Goal: Transaction & Acquisition: Purchase product/service

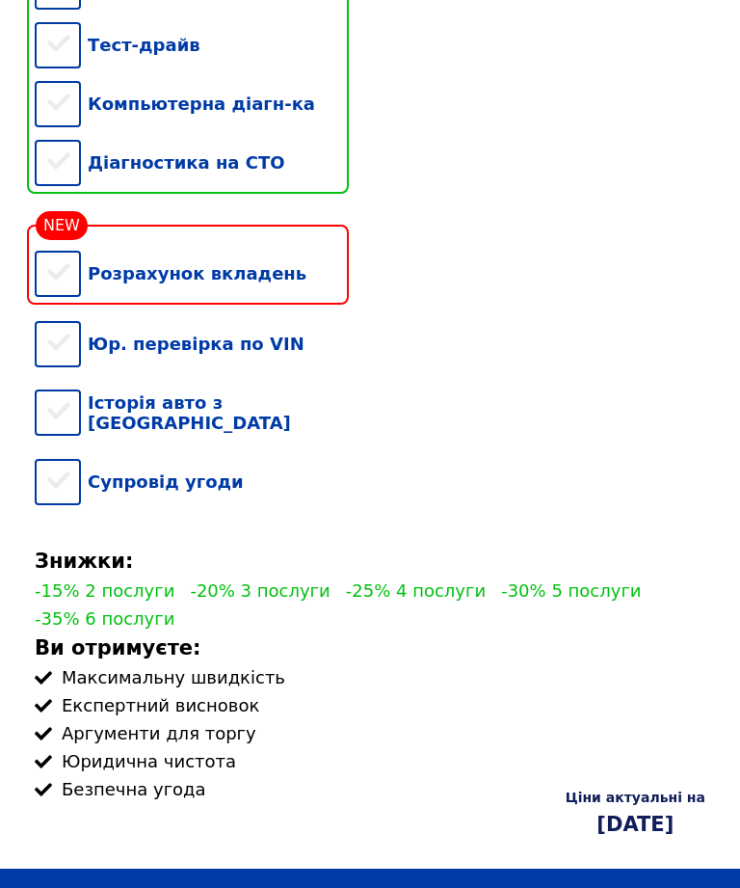
scroll to position [357, 0]
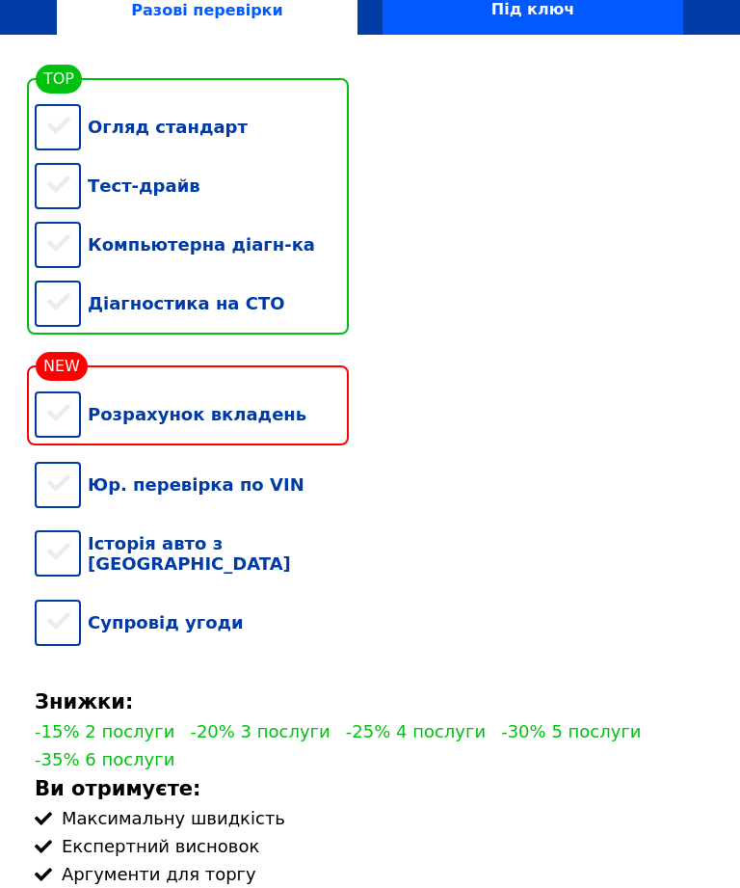
click at [52, 133] on div "Огляд стандарт" at bounding box center [192, 126] width 314 height 59
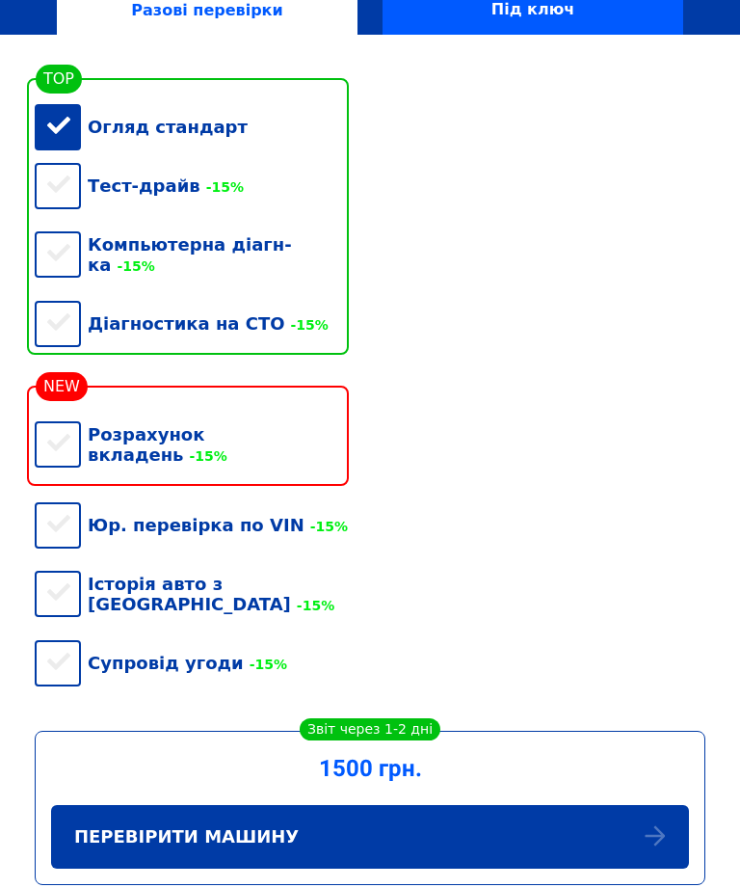
click at [76, 325] on div "Діагностика на СТО -15%" at bounding box center [192, 323] width 314 height 59
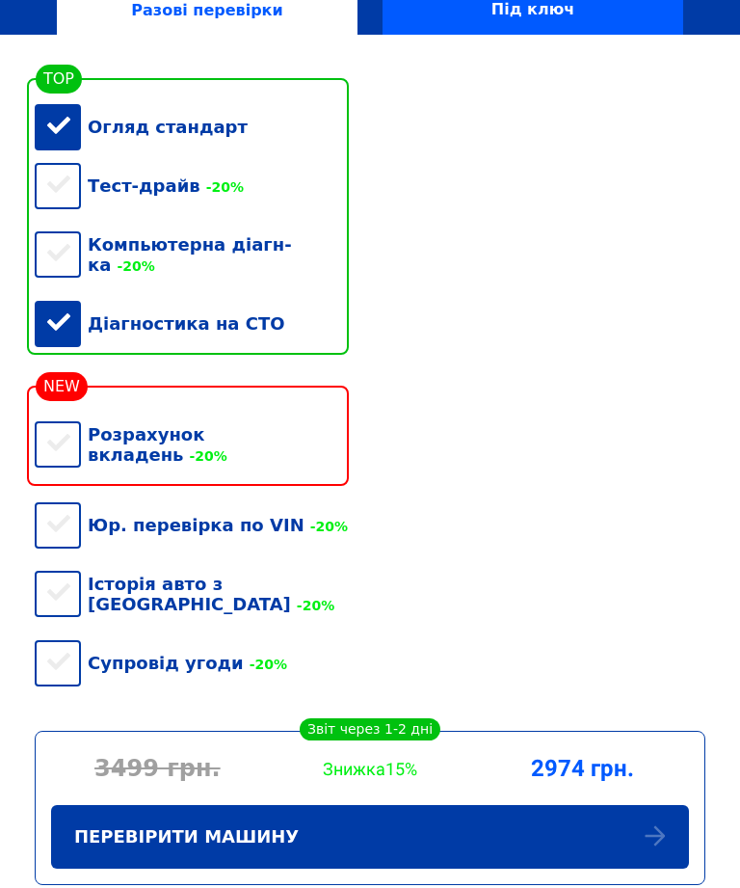
click at [58, 246] on div "Компьютерна діагн-ка -20%" at bounding box center [192, 254] width 314 height 79
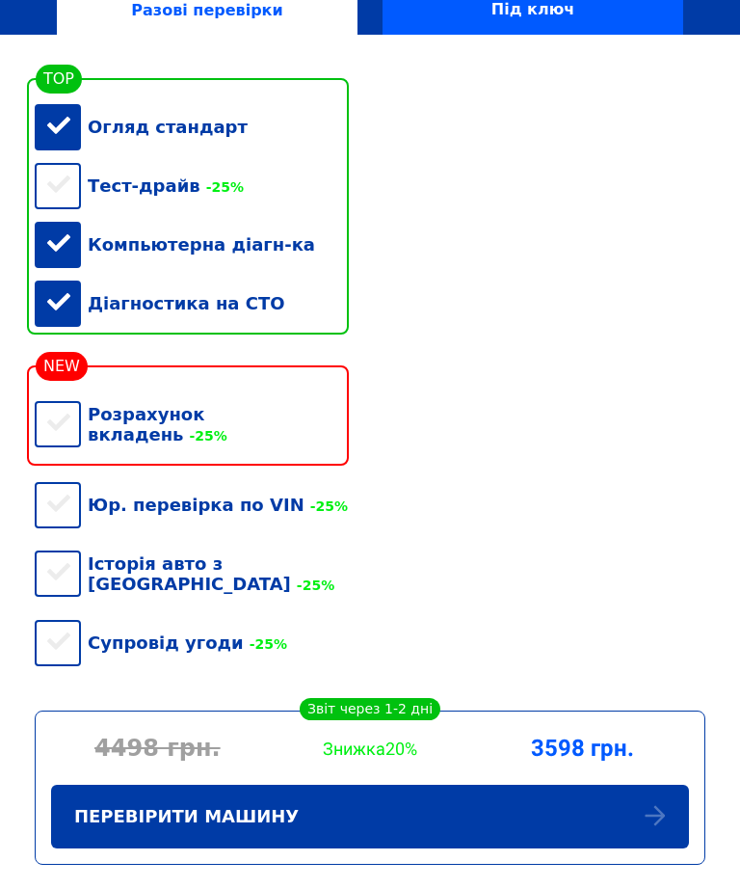
click at [58, 185] on div "Тест-драйв -25%" at bounding box center [192, 185] width 314 height 59
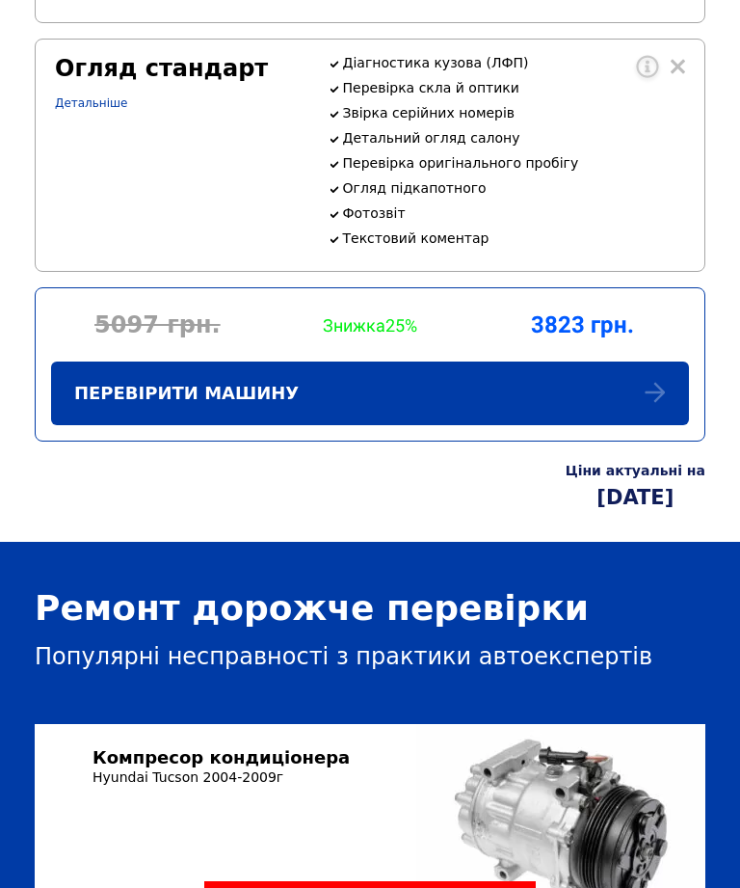
scroll to position [2026, 0]
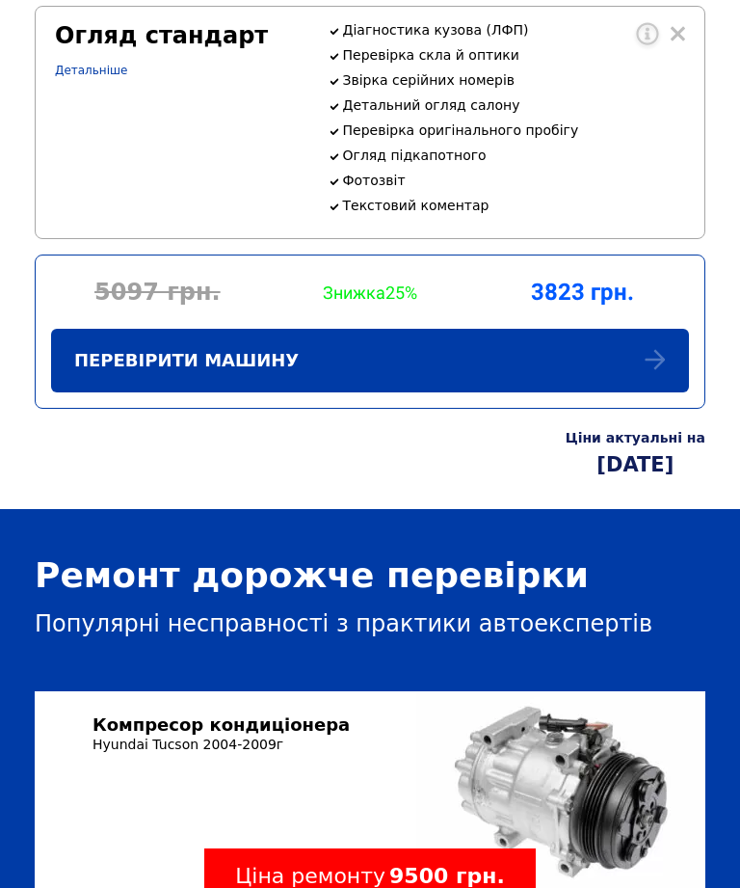
click at [656, 377] on div "Перевірити машину" at bounding box center [370, 361] width 638 height 64
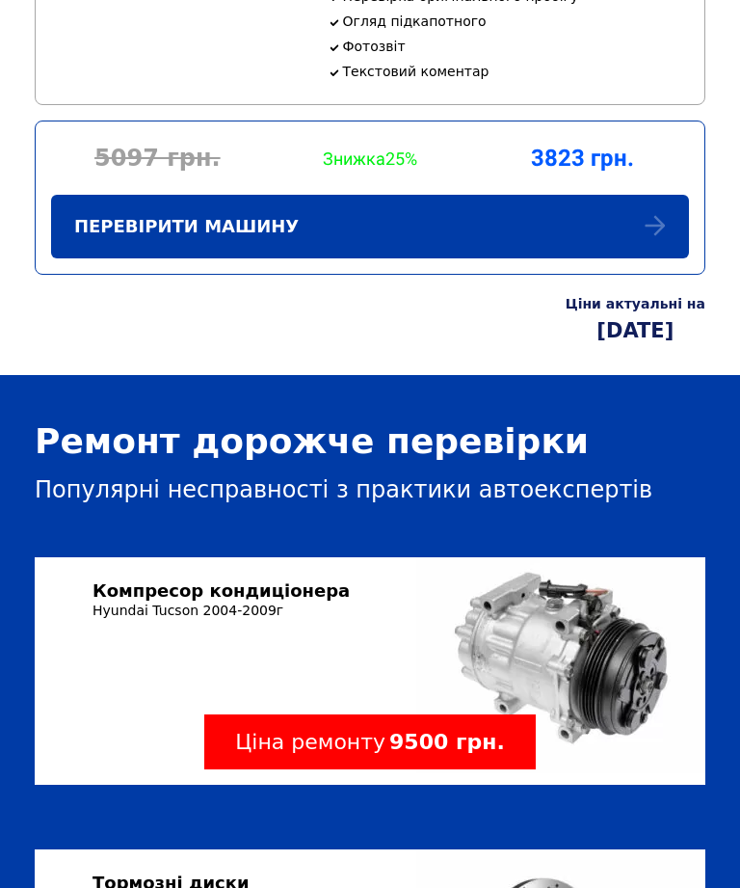
scroll to position [2150, 0]
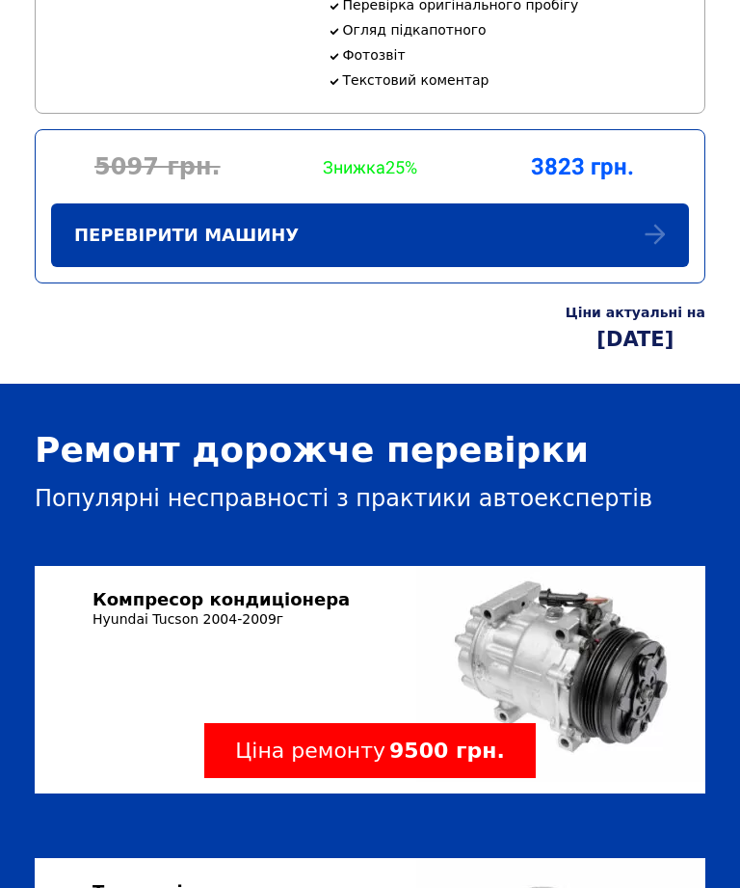
click at [652, 247] on div "Перевірити машину" at bounding box center [370, 236] width 638 height 64
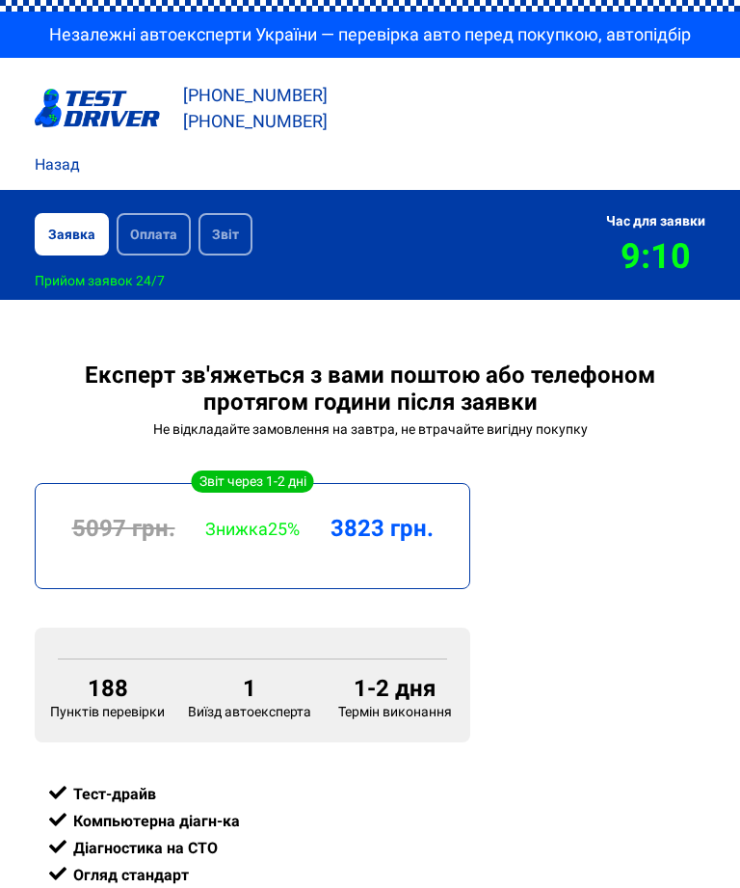
click at [150, 231] on div "Оплата" at bounding box center [154, 234] width 74 height 42
click at [144, 221] on div "Оплата" at bounding box center [154, 234] width 74 height 42
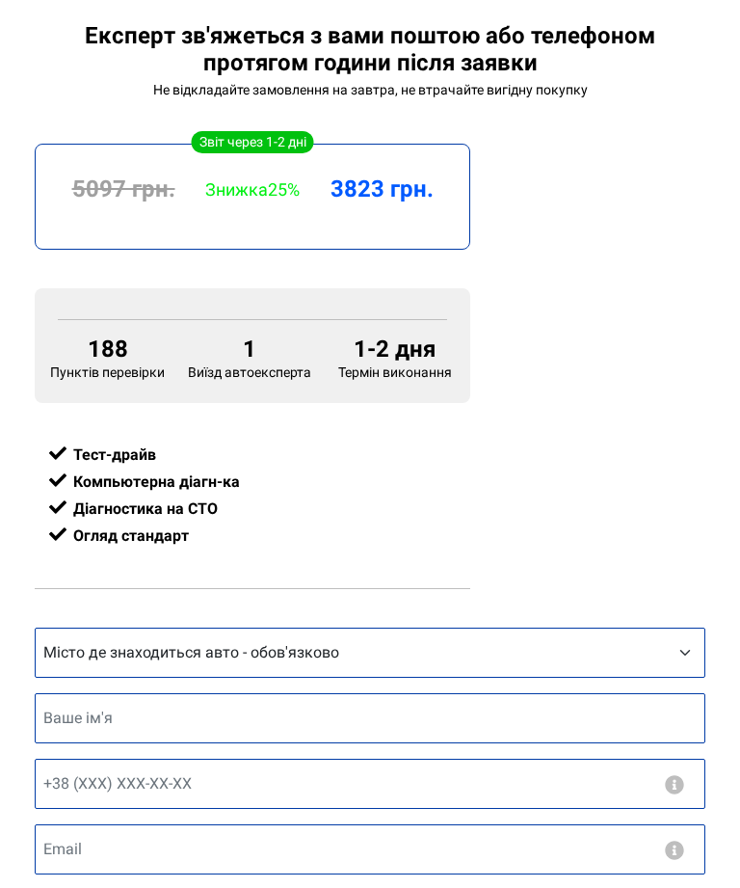
scroll to position [339, 0]
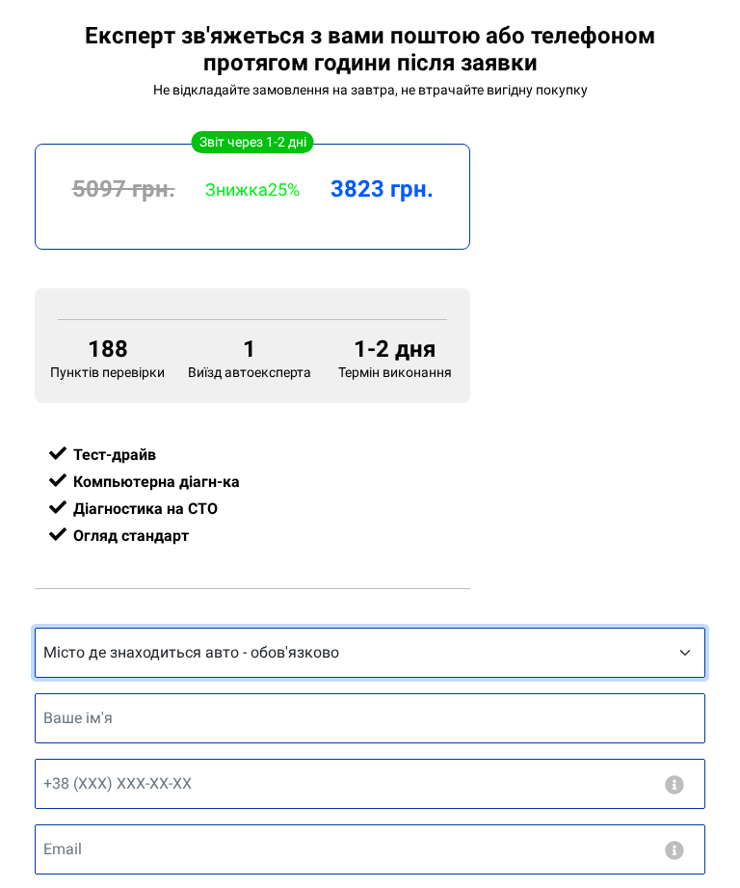
click at [689, 668] on select "Місто де знаходиться авто - обов'язково Інше місто [GEOGRAPHIC_DATA] [GEOGRAPHI…" at bounding box center [370, 652] width 671 height 50
select select "[GEOGRAPHIC_DATA]"
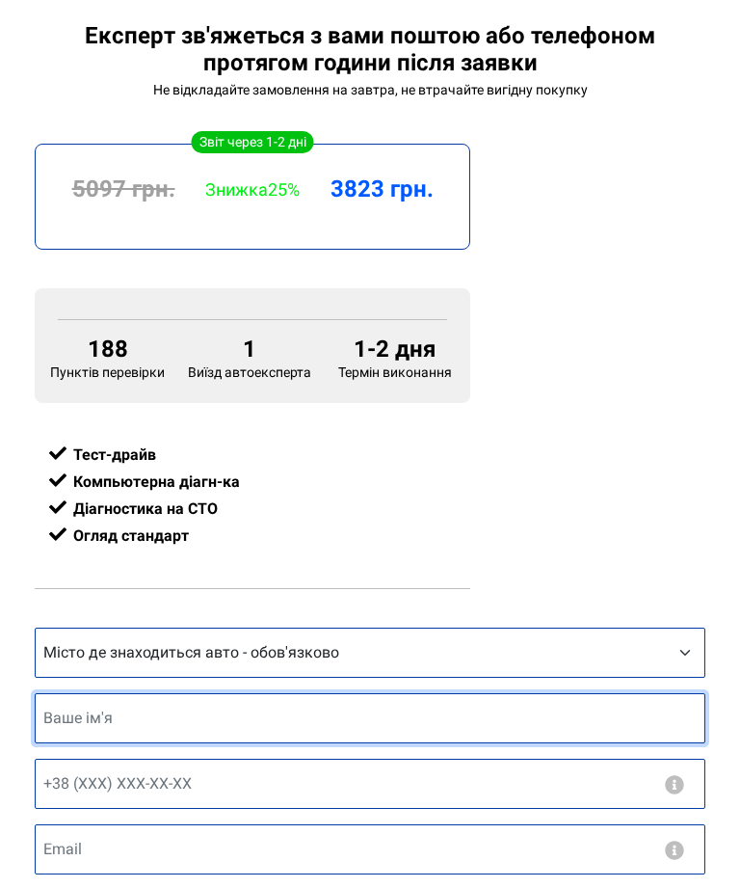
click at [590, 726] on input "text" at bounding box center [370, 718] width 671 height 50
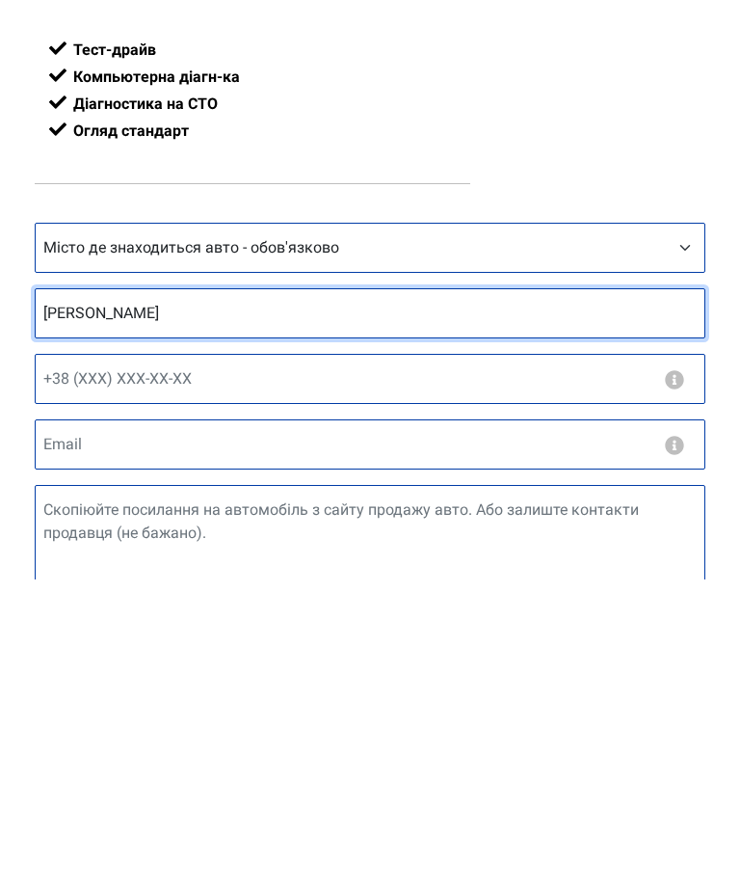
type input "[PERSON_NAME]"
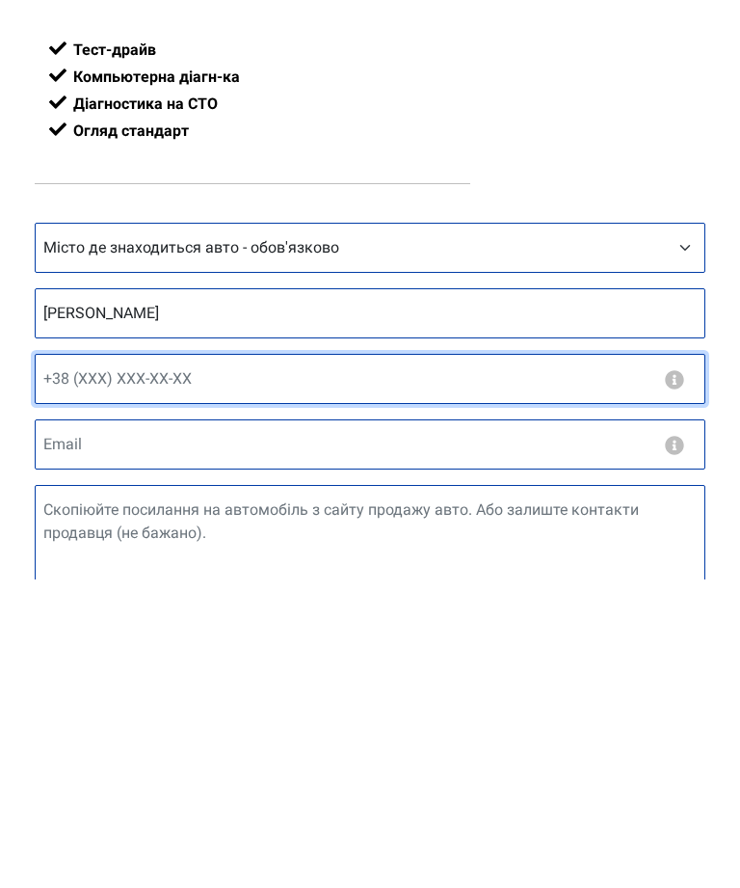
click at [278, 662] on input "text" at bounding box center [370, 687] width 671 height 50
type input "[PHONE_NUMBER]"
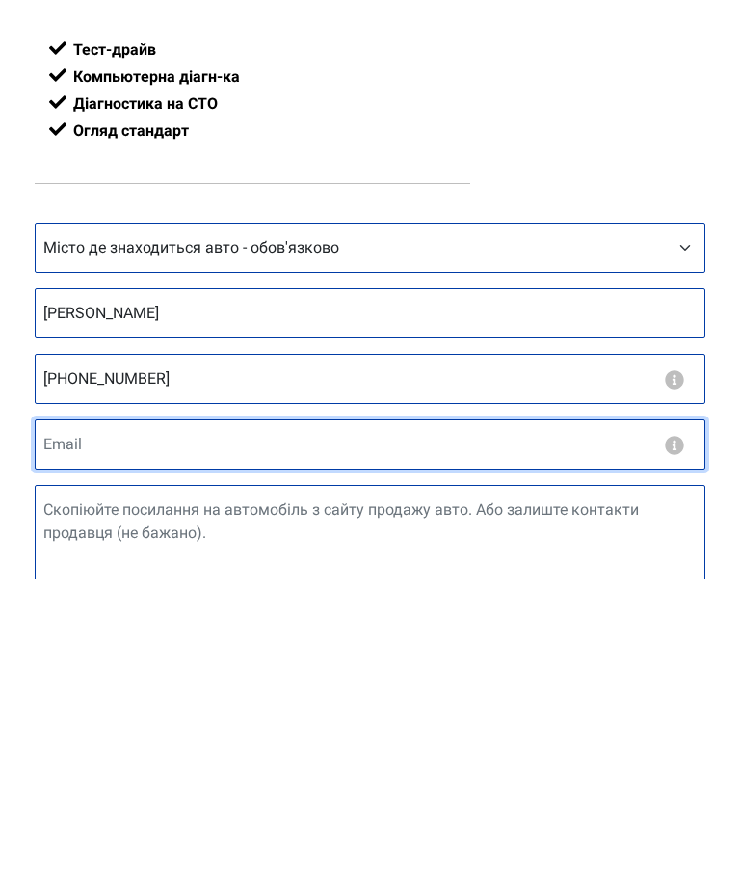
click at [463, 728] on input "email" at bounding box center [370, 753] width 671 height 50
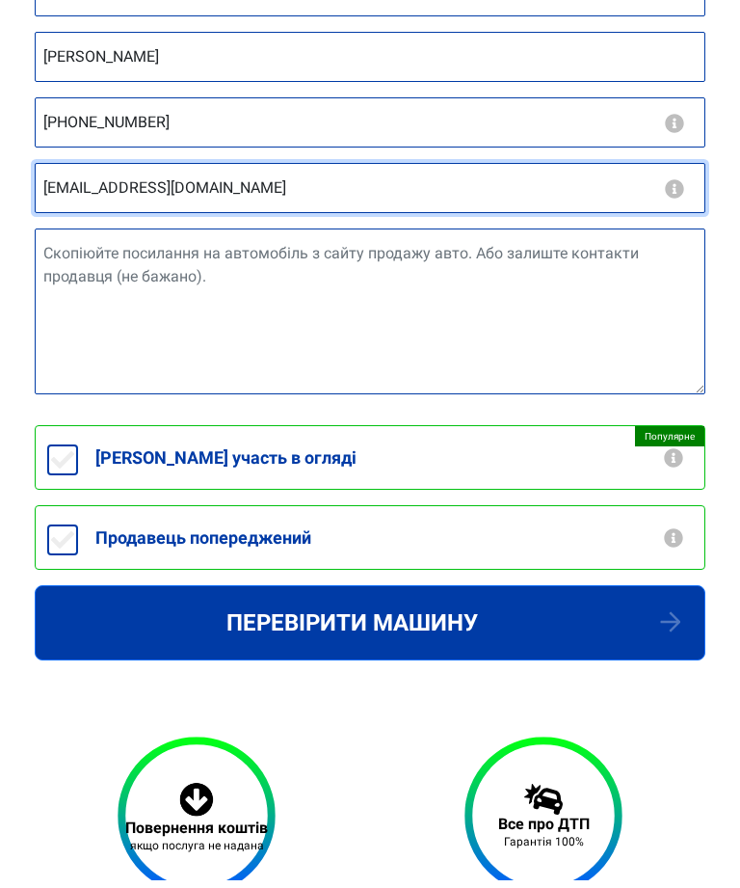
scroll to position [994, 0]
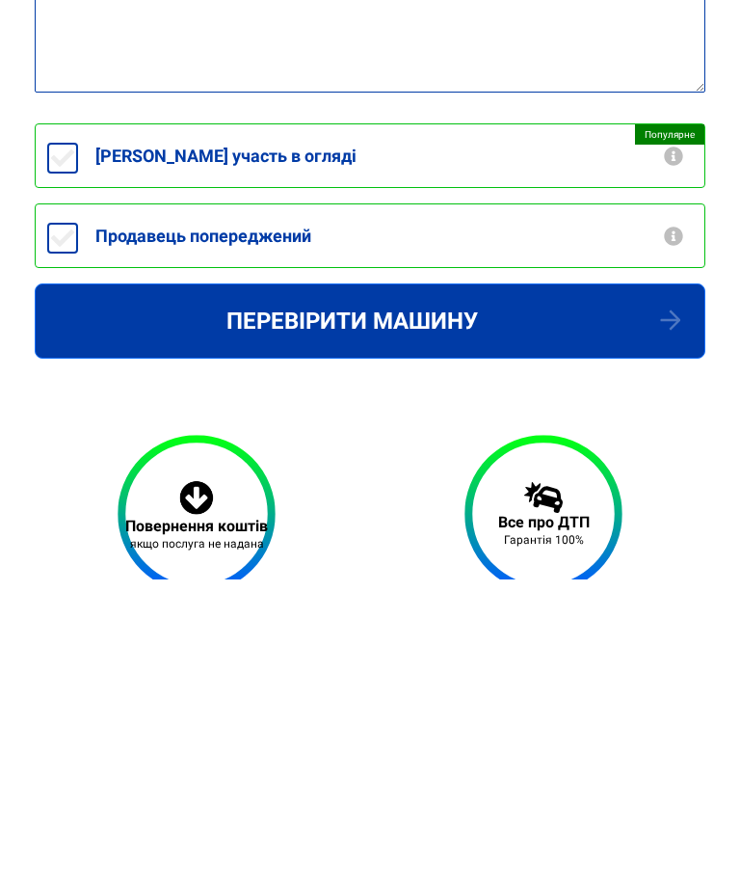
type input "[EMAIL_ADDRESS][DOMAIN_NAME]"
click at [58, 531] on input "Продавець попереджений" at bounding box center [62, 546] width 31 height 31
checkbox input "true"
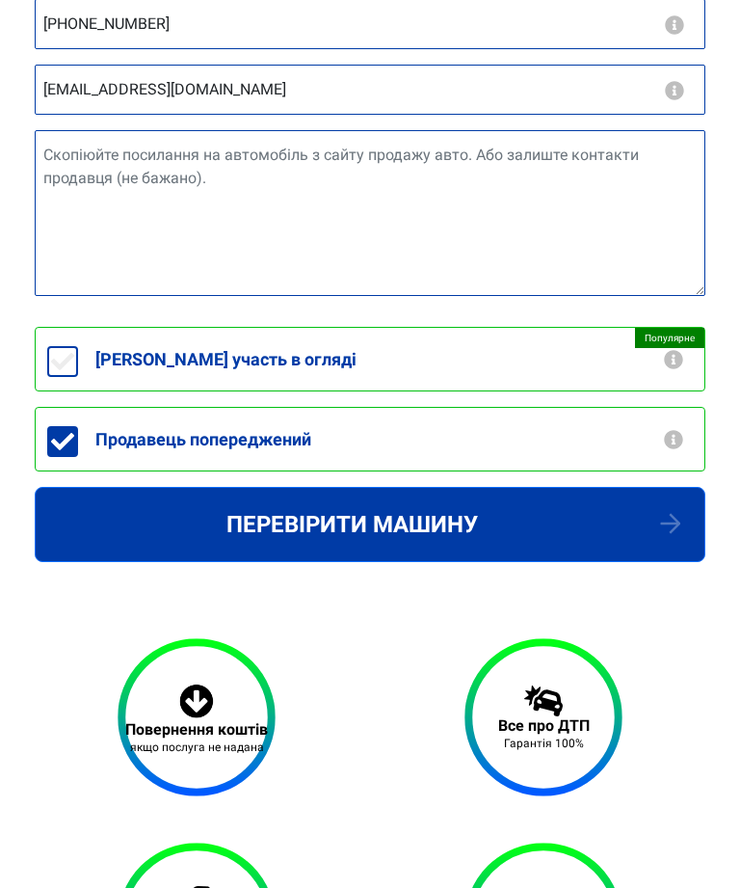
scroll to position [1099, 0]
click at [672, 536] on button "Перевірити машину" at bounding box center [370, 524] width 671 height 75
